Goal: Complete application form: Complete application form

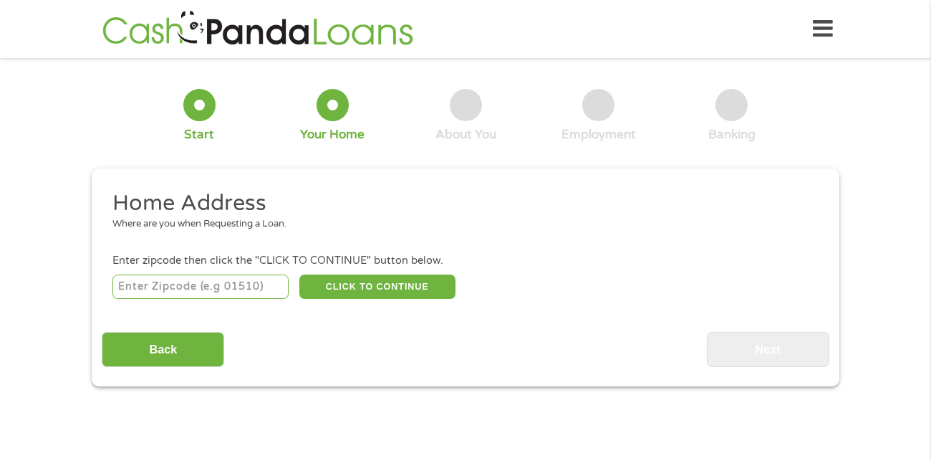
click at [238, 285] on input "number" at bounding box center [200, 286] width 177 height 24
type input "90220"
click at [407, 279] on button "CLICK TO CONTINUE" at bounding box center [377, 286] width 156 height 24
type input "90220"
type input "[PERSON_NAME]"
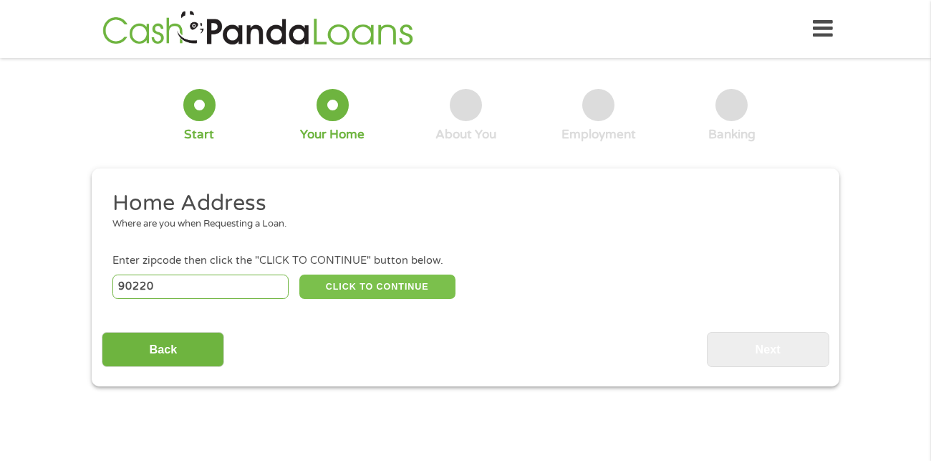
select select "[US_STATE]"
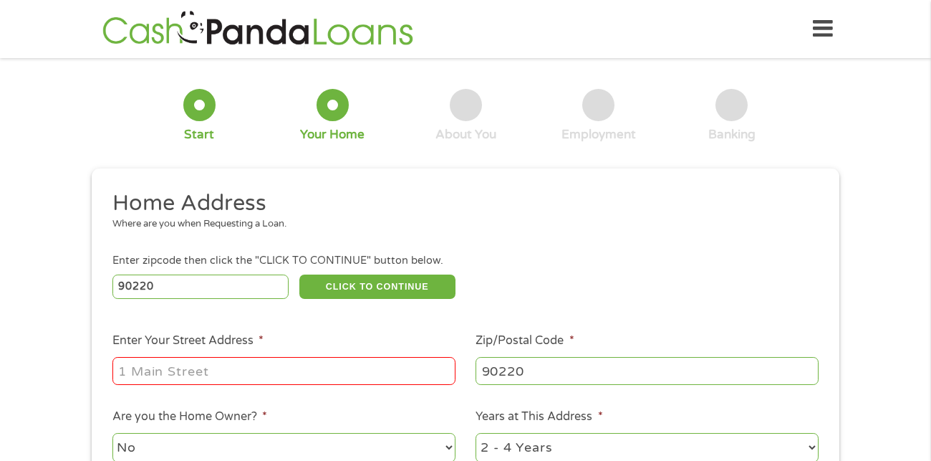
click at [408, 373] on input "Enter Your Street Address *" at bounding box center [283, 370] width 343 height 27
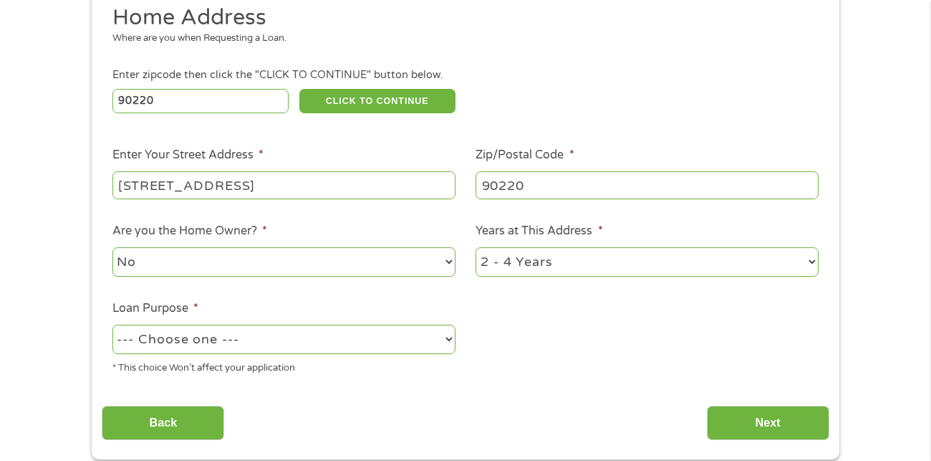
scroll to position [186, 0]
type input "[STREET_ADDRESS]"
click at [784, 269] on select "1 Year or less 1 - 2 Years 2 - 4 Years Over 4 Years" at bounding box center [647, 260] width 343 height 29
select select "60months"
click at [476, 246] on select "1 Year or less 1 - 2 Years 2 - 4 Years Over 4 Years" at bounding box center [647, 260] width 343 height 29
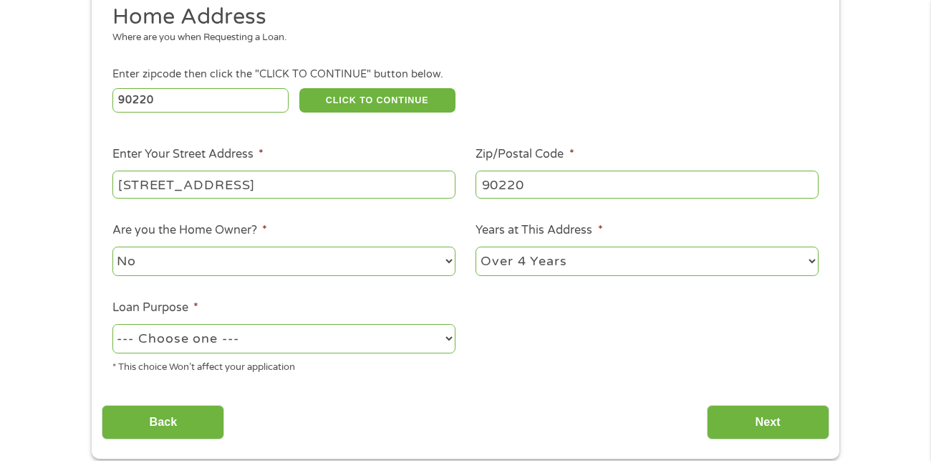
click at [414, 251] on select "No Yes" at bounding box center [283, 260] width 343 height 29
click at [112, 246] on select "No Yes" at bounding box center [283, 260] width 343 height 29
click at [431, 329] on select "--- Choose one --- Pay Bills Debt Consolidation Home Improvement Major Purchase…" at bounding box center [283, 338] width 343 height 29
select select "shorttermcash"
click at [112, 324] on select "--- Choose one --- Pay Bills Debt Consolidation Home Improvement Major Purchase…" at bounding box center [283, 338] width 343 height 29
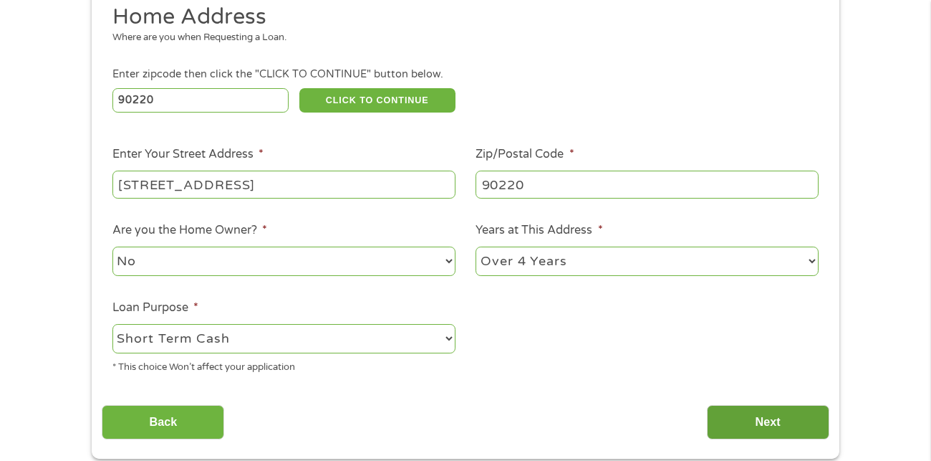
click at [774, 426] on input "Next" at bounding box center [768, 422] width 122 height 35
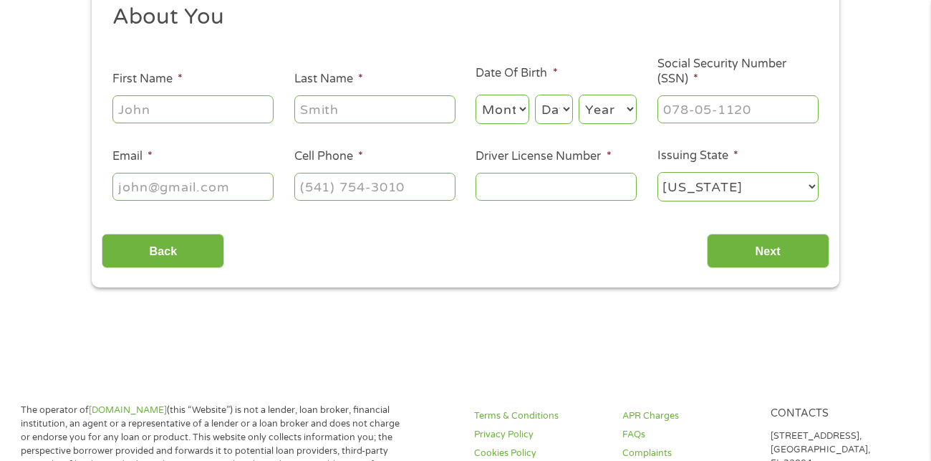
scroll to position [0, 0]
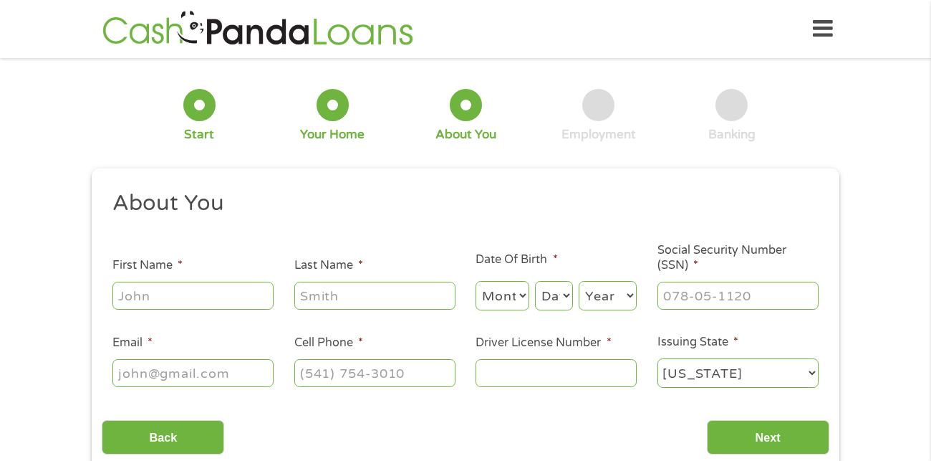
click at [163, 297] on input "First Name *" at bounding box center [192, 294] width 161 height 27
type input "[PERSON_NAME]"
select select "12"
click at [549, 296] on select "Day 1 2 3 4 5 6 7 8 9 10 11 12 13 14 15 16 17 18 19 20 21 22 23 24 25 26 27 28 …" at bounding box center [554, 295] width 38 height 29
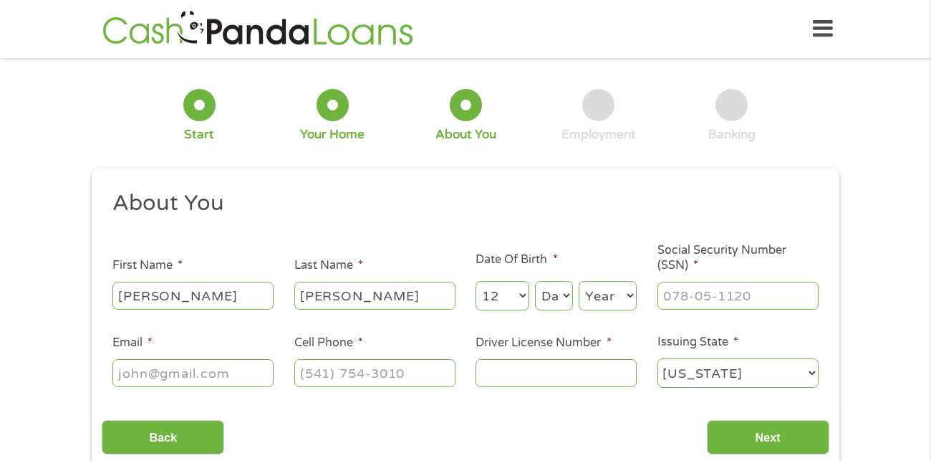
select select "1"
click at [536, 281] on select "Day 1 2 3 4 5 6 7 8 9 10 11 12 13 14 15 16 17 18 19 20 21 22 23 24 25 26 27 28 …" at bounding box center [554, 295] width 38 height 29
click at [608, 292] on select "Year [DATE] 2006 2005 2004 2003 2002 2001 2000 1999 1998 1997 1996 1995 1994 19…" at bounding box center [608, 295] width 58 height 29
click at [635, 290] on select "Year [DATE] 2006 2005 2004 2003 2002 2001 2000 1999 1998 1997 1996 1995 1994 19…" at bounding box center [608, 295] width 58 height 29
select select "1990"
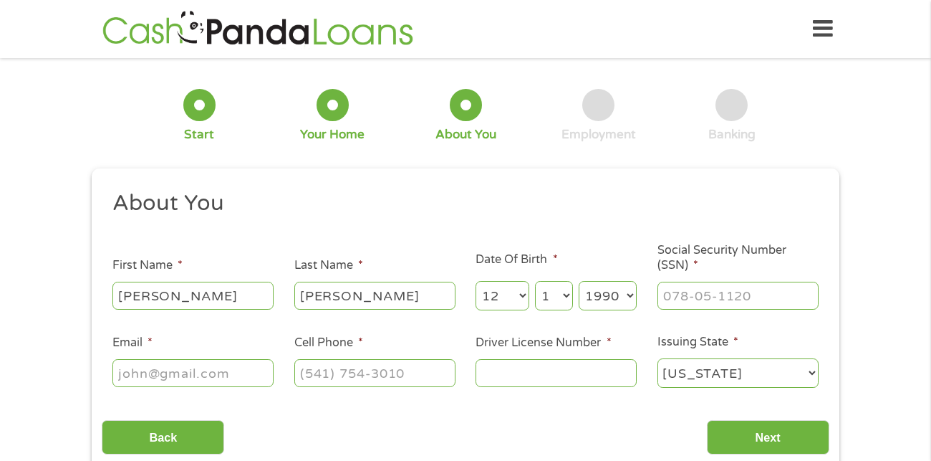
click at [579, 281] on select "Year [DATE] 2006 2005 2004 2003 2002 2001 2000 1999 1998 1997 1996 1995 1994 19…" at bounding box center [608, 295] width 58 height 29
type input "___-__-____"
click at [685, 302] on input "___-__-____" at bounding box center [738, 294] width 161 height 27
type input "625-40-4534"
click at [203, 373] on input "Email *" at bounding box center [192, 372] width 161 height 27
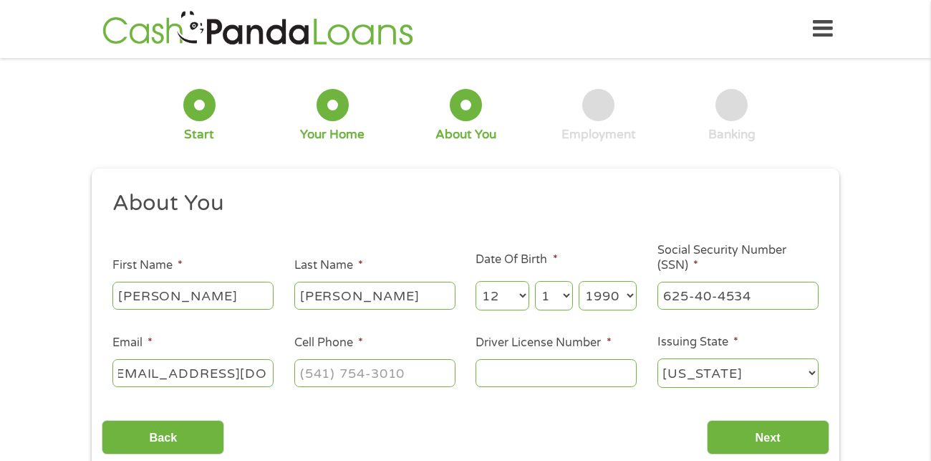
scroll to position [0, 21]
type input "[EMAIL_ADDRESS][DOMAIN_NAME]"
type input "[PHONE_NUMBER]"
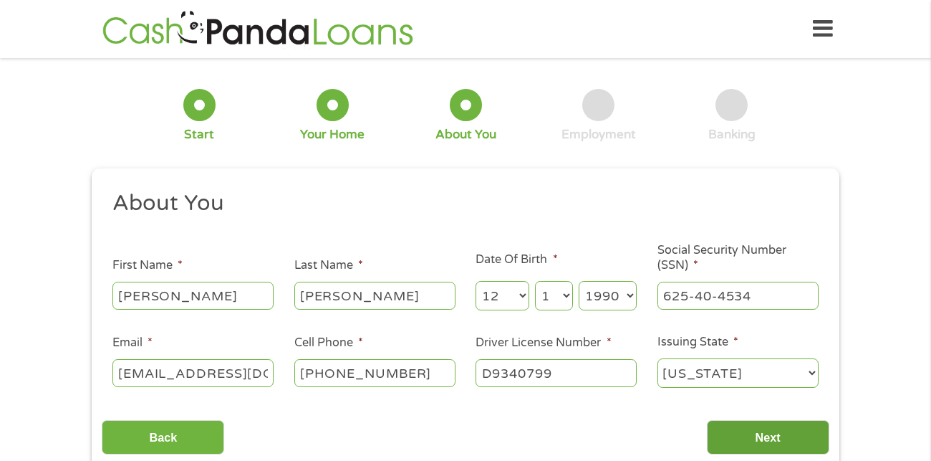
type input "D9340799"
click at [795, 450] on input "Next" at bounding box center [768, 437] width 122 height 35
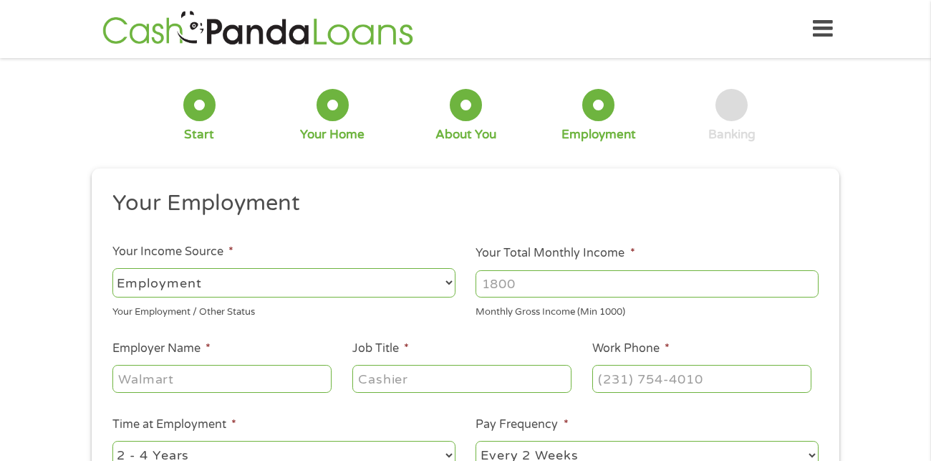
scroll to position [5, 6]
click at [451, 276] on select "--- Choose one --- Employment [DEMOGRAPHIC_DATA] Benefits" at bounding box center [283, 282] width 343 height 29
click at [168, 367] on input "Employer Name *" at bounding box center [221, 378] width 219 height 27
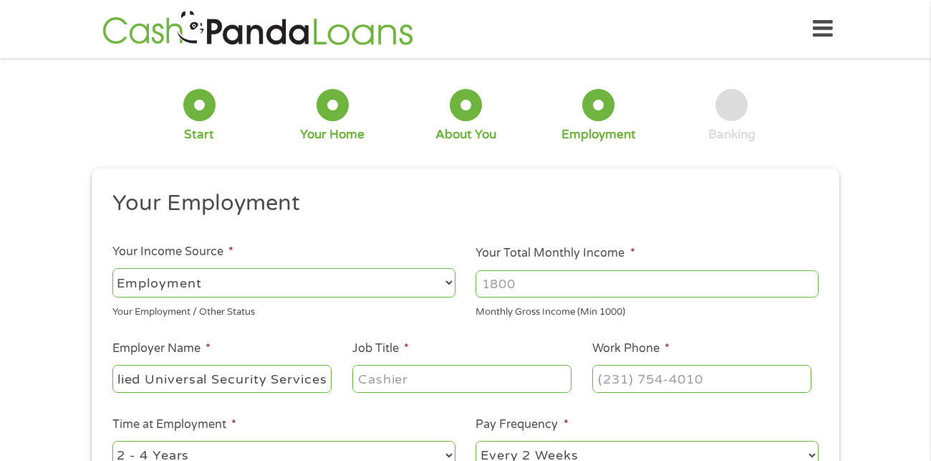
type input "Allied Universal Security Services"
type input "Security Supervisor"
type input "[PHONE_NUMBER]"
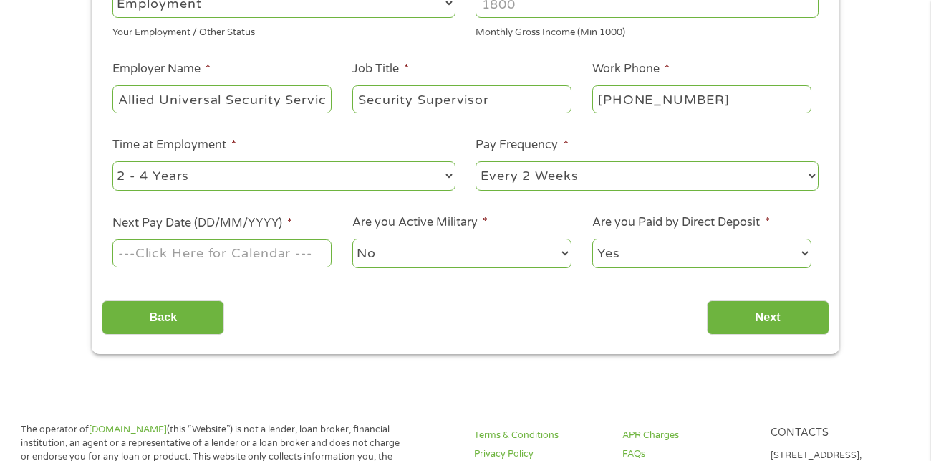
scroll to position [280, 0]
click at [443, 170] on select "--- Choose one --- 1 Year or less 1 - 2 Years 2 - 4 Years Over 4 Years" at bounding box center [283, 174] width 343 height 29
select select "60months"
click at [112, 160] on select "--- Choose one --- 1 Year or less 1 - 2 Years 2 - 4 Years Over 4 Years" at bounding box center [283, 174] width 343 height 29
click at [716, 180] on select "--- Choose one --- Every 2 Weeks Every Week Monthly Semi-Monthly" at bounding box center [647, 174] width 343 height 29
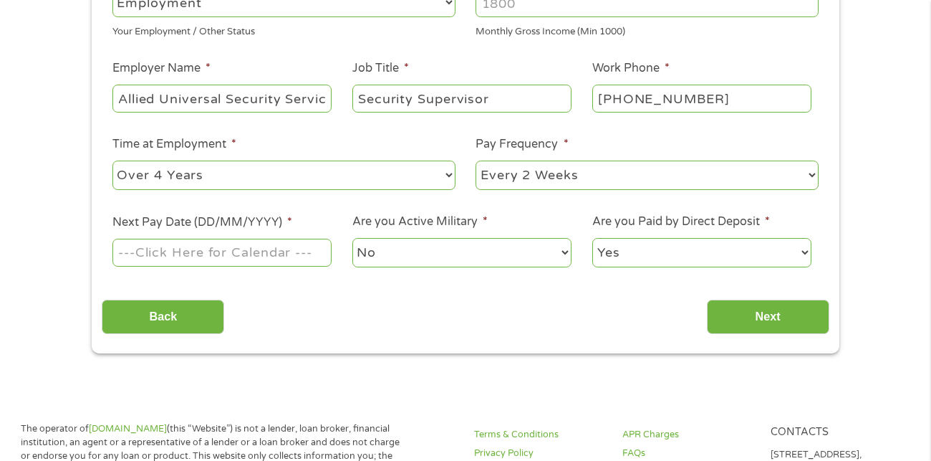
select select "weekly"
click at [476, 160] on select "--- Choose one --- Every 2 Weeks Every Week Monthly Semi-Monthly" at bounding box center [647, 174] width 343 height 29
click at [196, 261] on input "Next Pay Date (DD/MM/YYYY) *" at bounding box center [221, 252] width 219 height 27
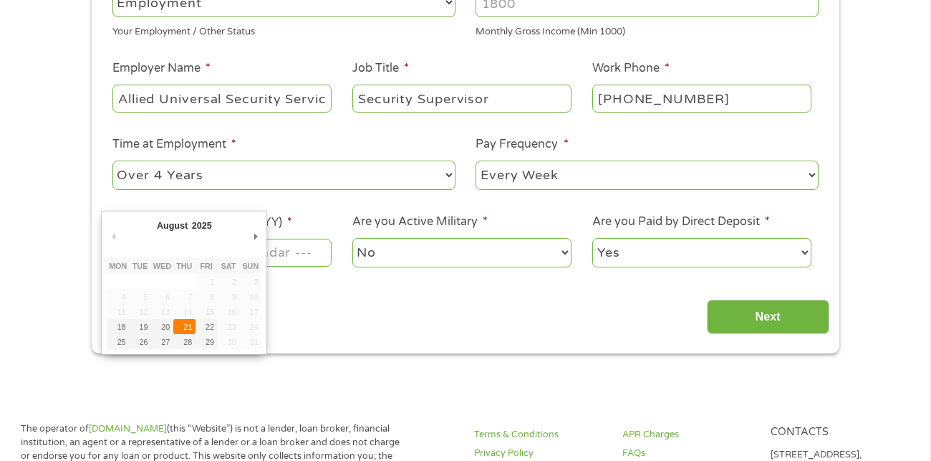
type input "[DATE]"
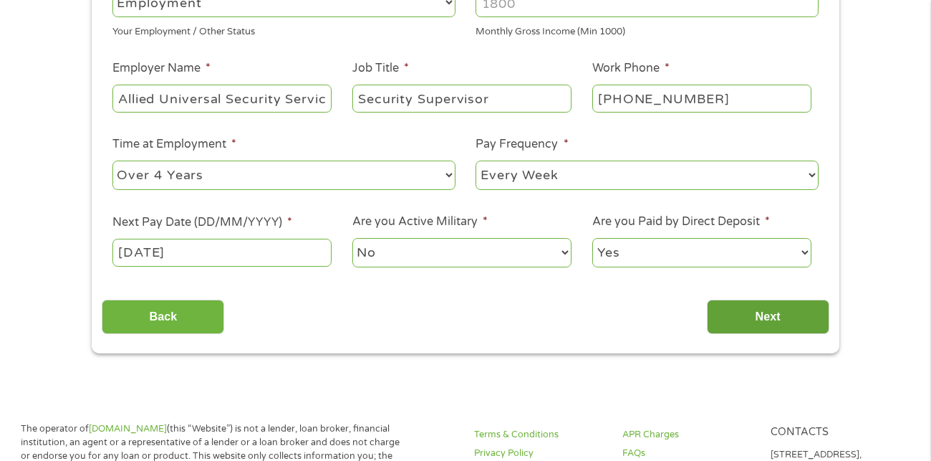
click at [752, 331] on input "Next" at bounding box center [768, 316] width 122 height 35
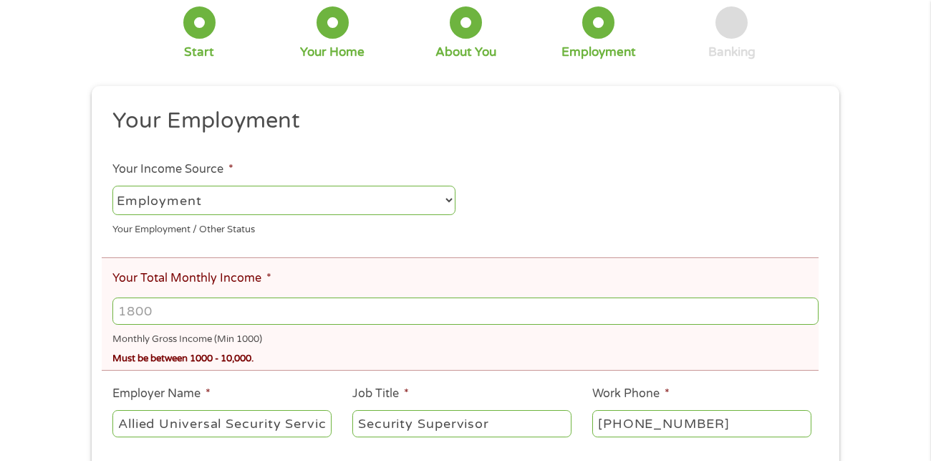
scroll to position [137, 0]
click at [542, 305] on input "Your Total Monthly Income *" at bounding box center [465, 310] width 706 height 27
click at [805, 312] on input "1000" at bounding box center [465, 310] width 706 height 27
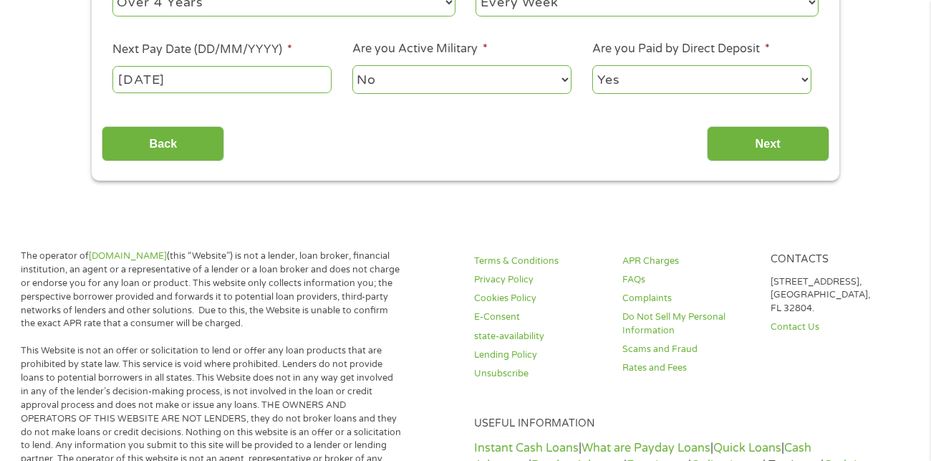
scroll to position [635, 0]
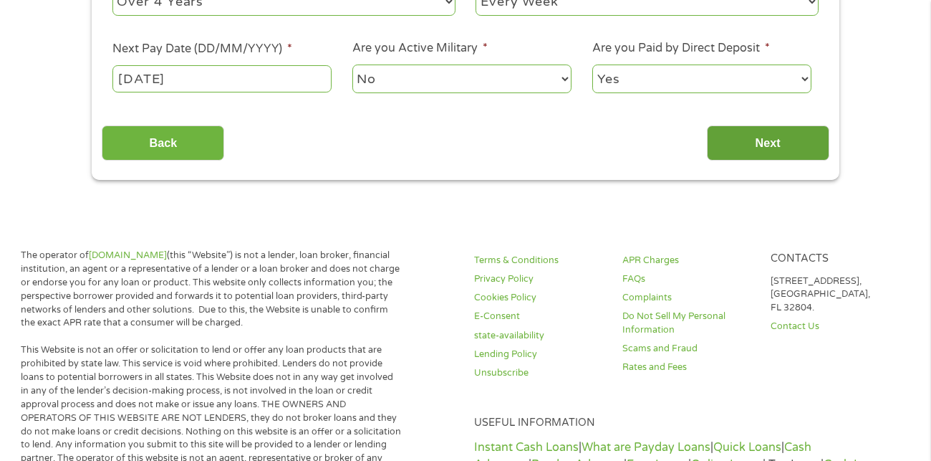
type input "1200"
click at [748, 145] on input "Next" at bounding box center [768, 142] width 122 height 35
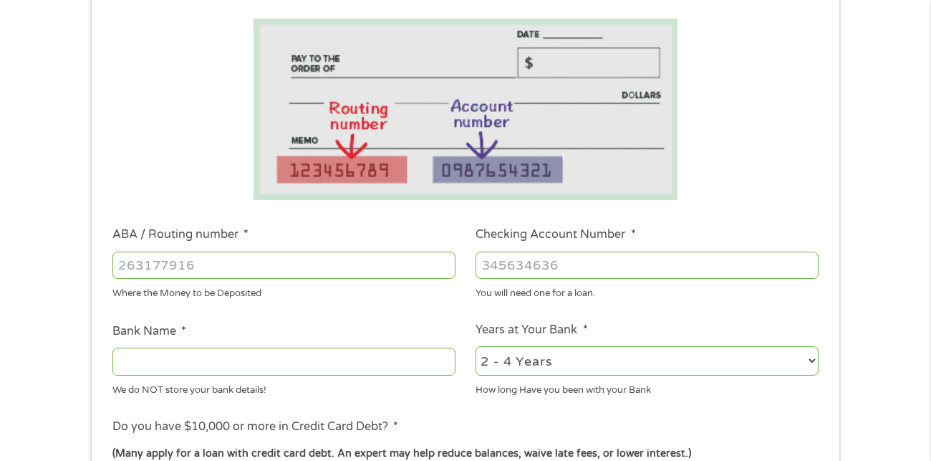
scroll to position [241, 0]
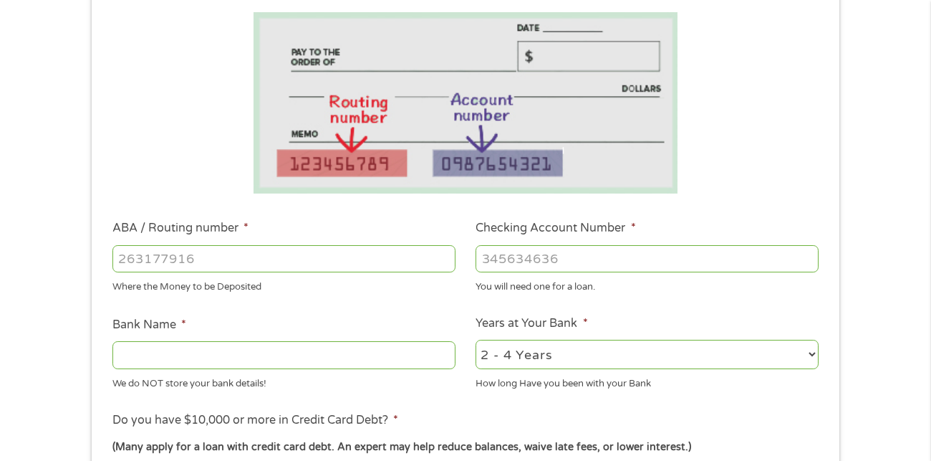
click at [531, 340] on select "2 - 4 Years 6 - 12 Months 1 - 2 Years Over 4 Years" at bounding box center [647, 354] width 343 height 29
select select "60months"
click at [476, 340] on select "2 - 4 Years 6 - 12 Months 1 - 2 Years Over 4 Years" at bounding box center [647, 354] width 343 height 29
click at [204, 351] on input "Bank Name *" at bounding box center [283, 354] width 343 height 27
type input "Bank of America"
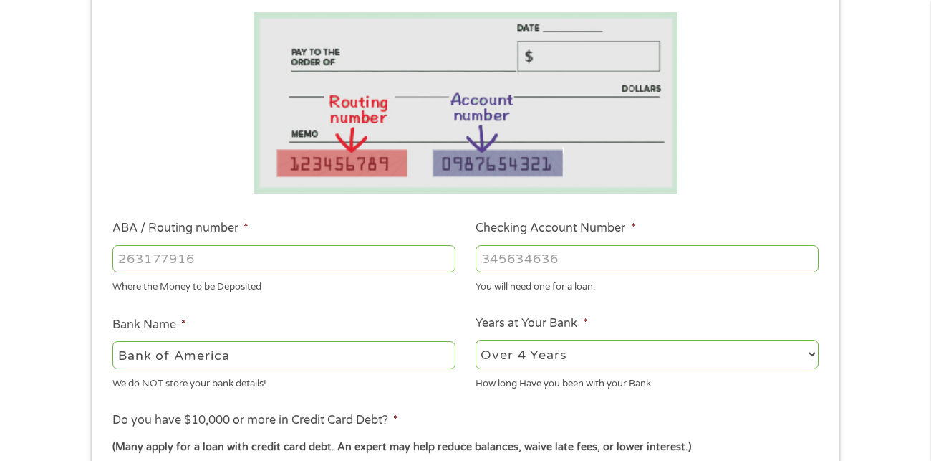
click at [184, 251] on input "ABA / Routing number *" at bounding box center [283, 258] width 343 height 27
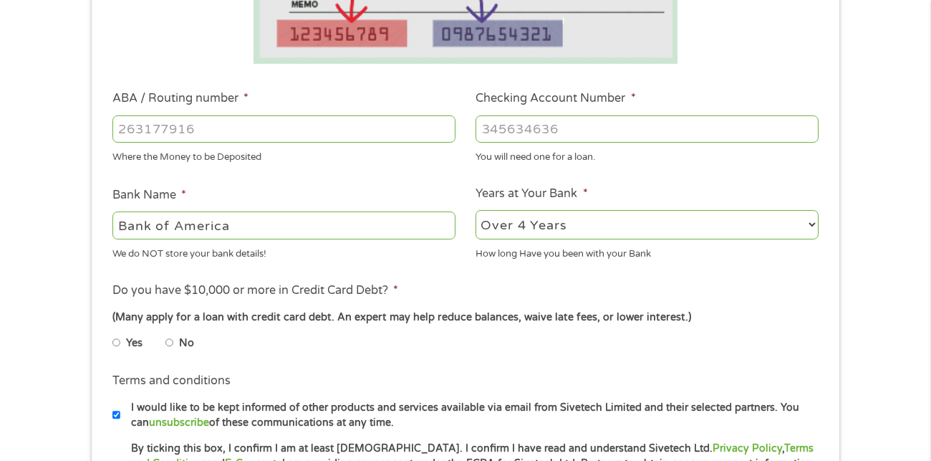
scroll to position [372, 0]
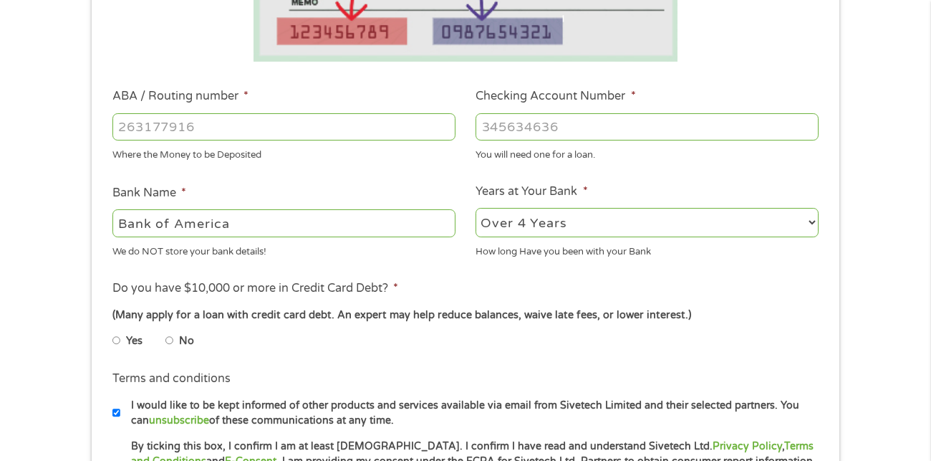
click at [174, 337] on li "No" at bounding box center [191, 341] width 52 height 28
click at [168, 339] on input "No" at bounding box center [169, 340] width 9 height 23
radio input "true"
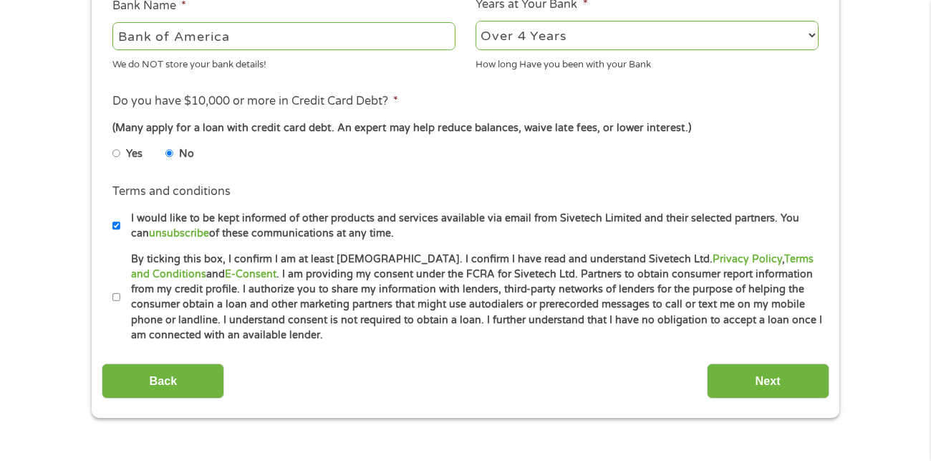
scroll to position [562, 0]
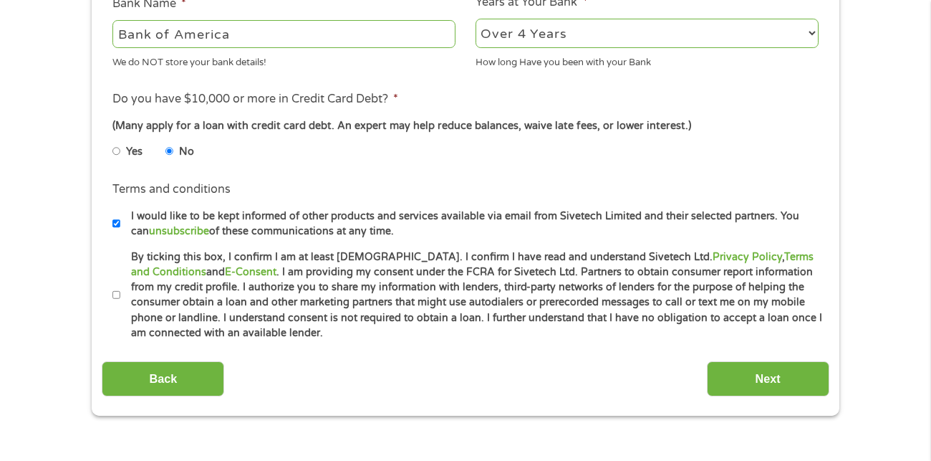
click at [117, 289] on input "By ticking this box, I confirm I am at least [DEMOGRAPHIC_DATA]. I confirm I ha…" at bounding box center [116, 295] width 9 height 23
checkbox input "true"
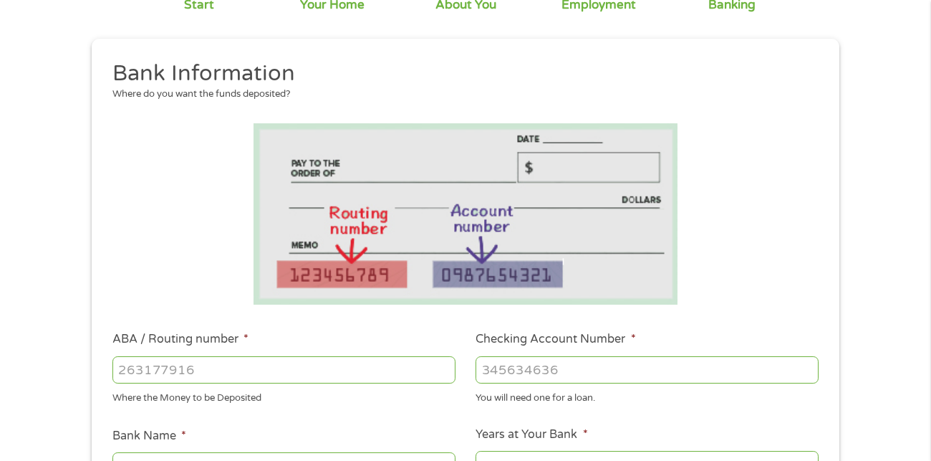
scroll to position [130, 0]
click at [126, 275] on li at bounding box center [465, 212] width 727 height 181
click at [143, 376] on input "ABA / Routing number *" at bounding box center [283, 368] width 343 height 27
